Goal: Transaction & Acquisition: Purchase product/service

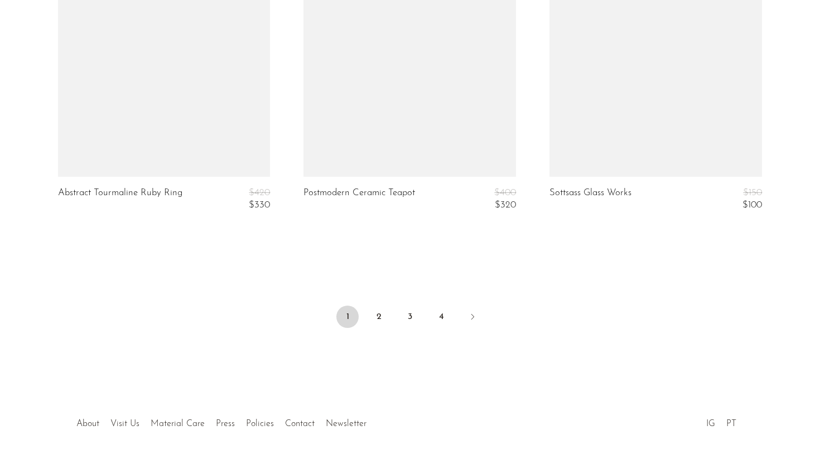
scroll to position [4209, 0]
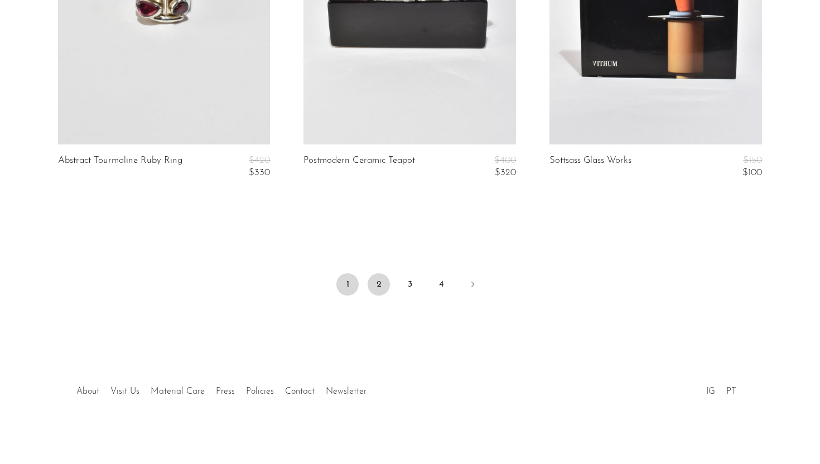
click at [384, 282] on link "2" at bounding box center [379, 284] width 22 height 22
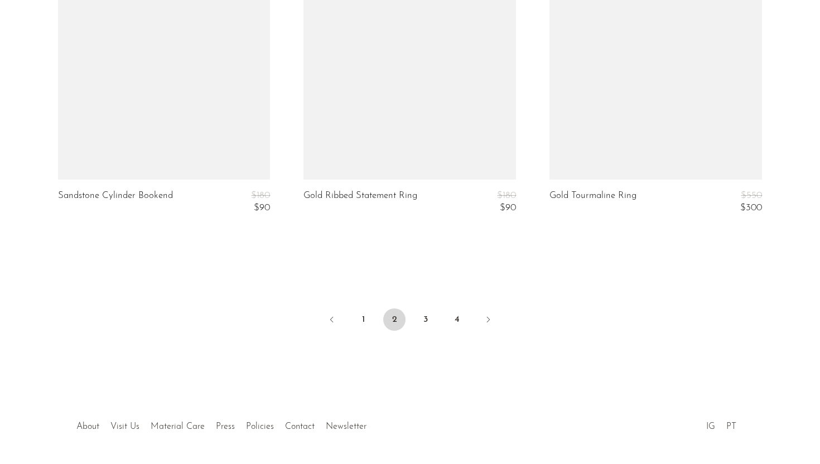
scroll to position [4211, 0]
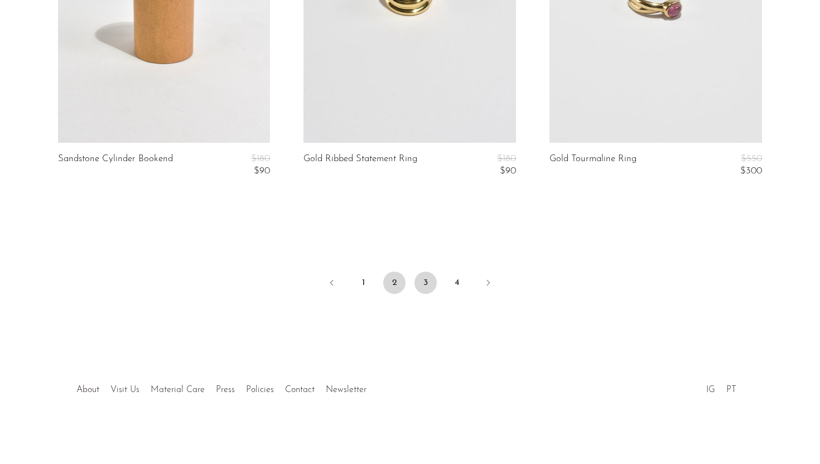
click at [431, 282] on link "3" at bounding box center [425, 283] width 22 height 22
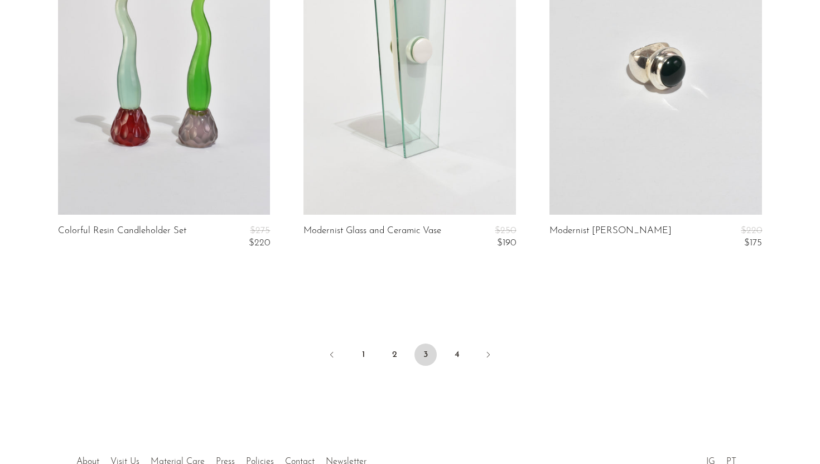
scroll to position [4164, 0]
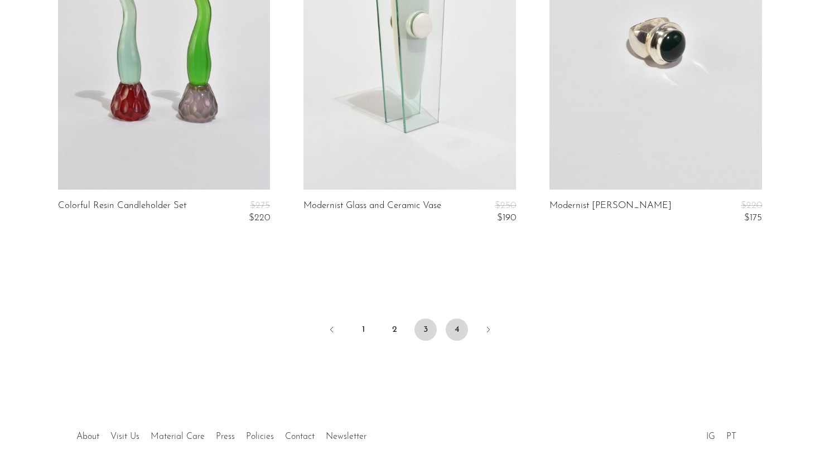
click at [459, 331] on link "4" at bounding box center [457, 330] width 22 height 22
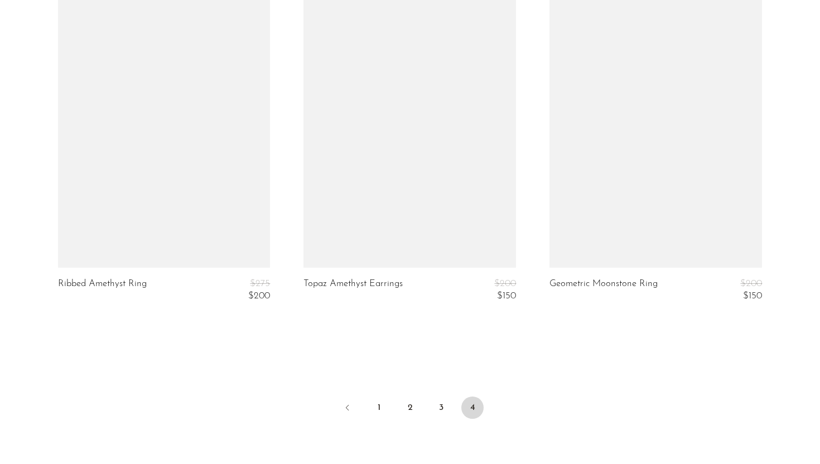
scroll to position [2670, 0]
